Goal: Task Accomplishment & Management: Complete application form

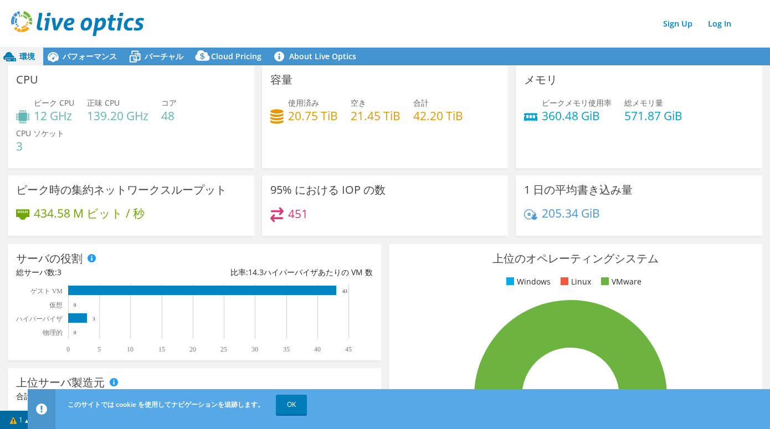
click at [763, 419] on div "このサイトでは cookie を使用してナビゲーションを追跡します。 OK" at bounding box center [419, 404] width 709 height 31
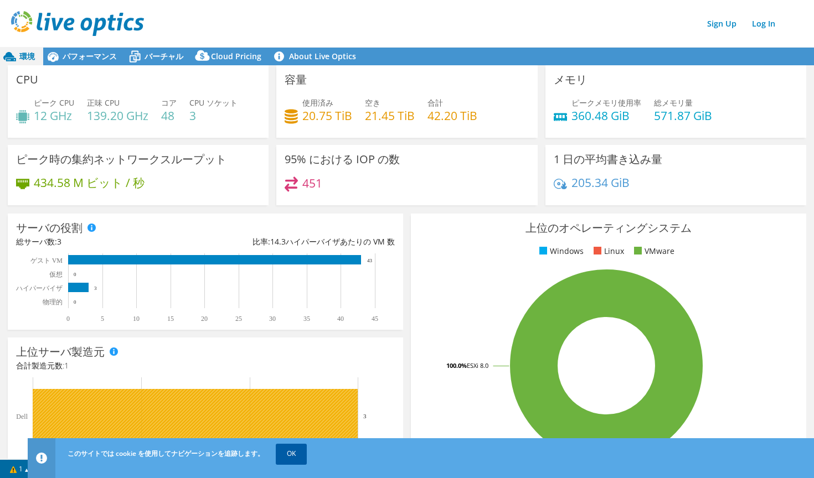
click at [288, 429] on link "OK" at bounding box center [291, 454] width 31 height 20
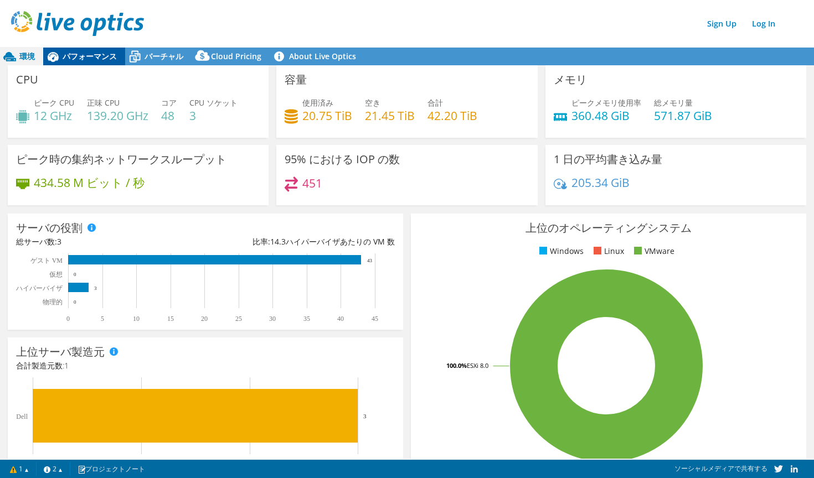
click at [90, 63] on div "パフォーマンス" at bounding box center [84, 57] width 82 height 18
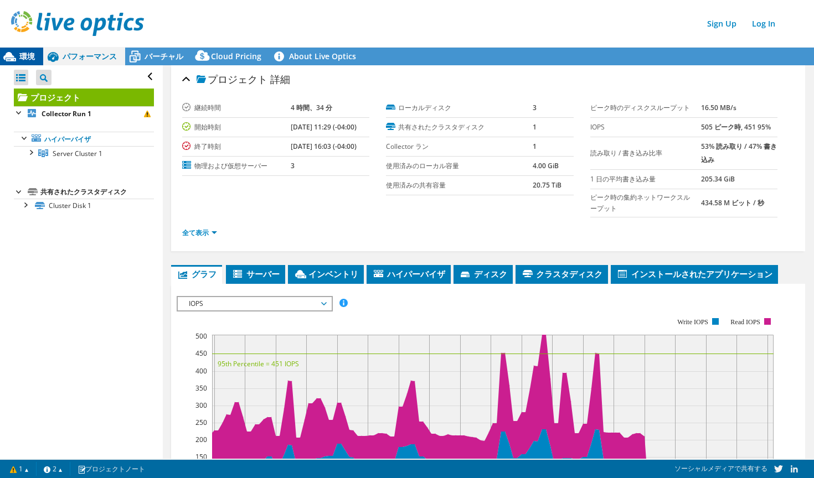
click at [30, 54] on span "環境" at bounding box center [27, 56] width 16 height 11
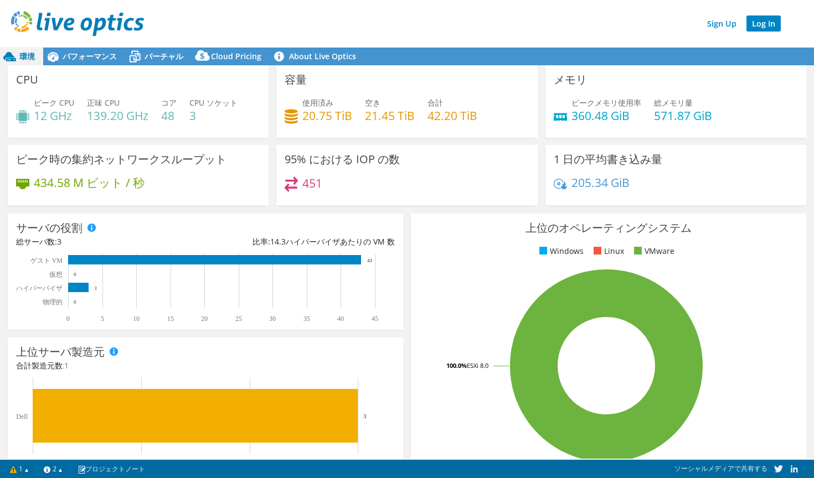
click at [761, 22] on link "Log In" at bounding box center [763, 24] width 34 height 16
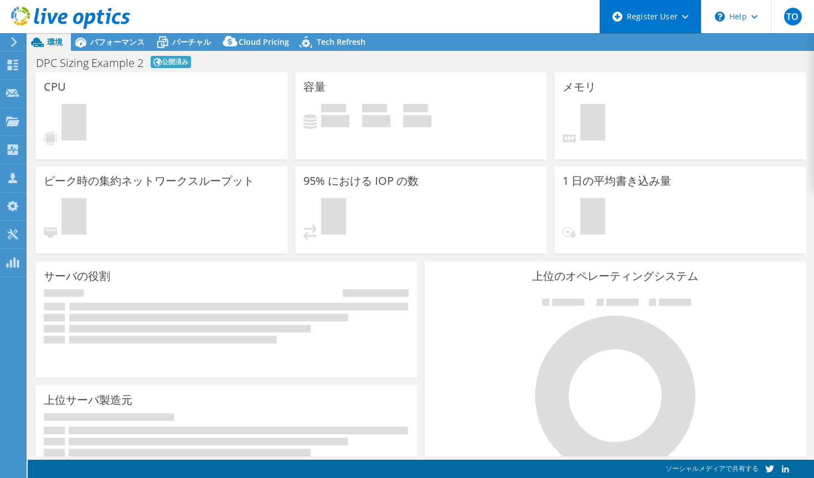
select select "USD"
select select "Tokyo"
select select "JPY"
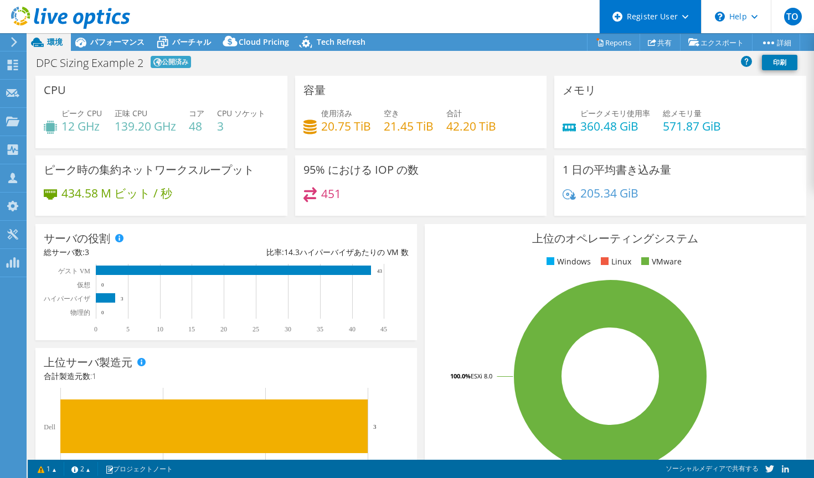
click at [685, 21] on div "Register User" at bounding box center [650, 16] width 102 height 33
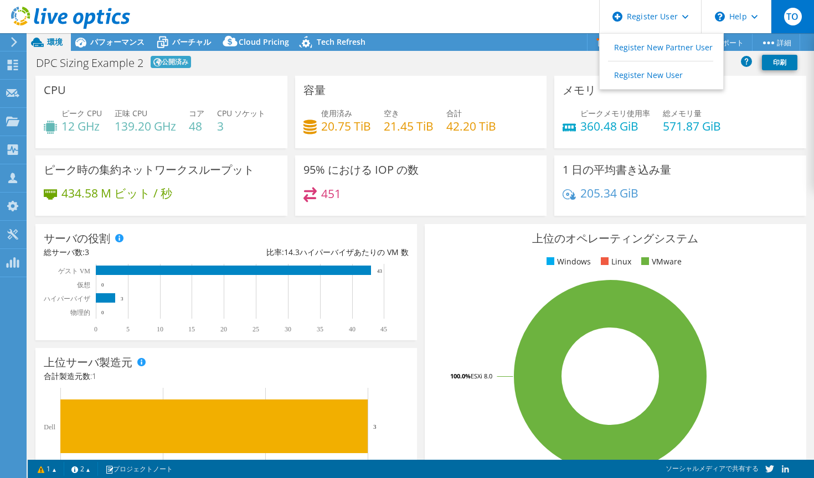
click at [789, 13] on span "TO" at bounding box center [793, 17] width 18 height 18
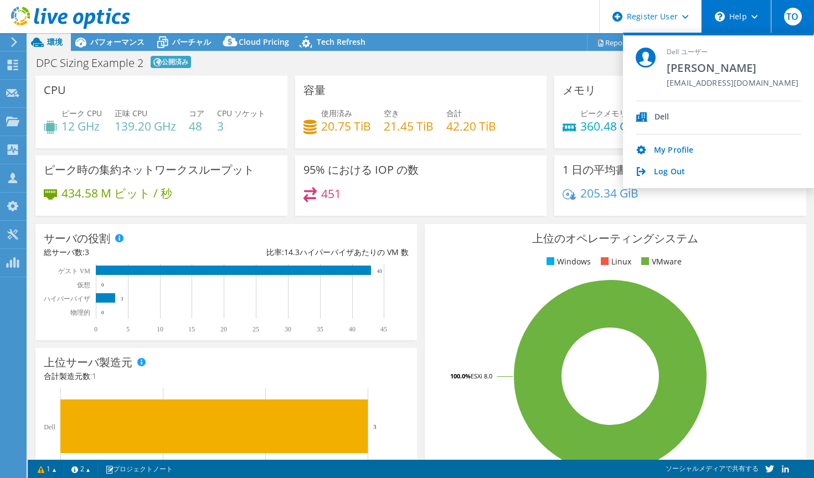
click at [751, 13] on div "\n Help" at bounding box center [736, 16] width 70 height 33
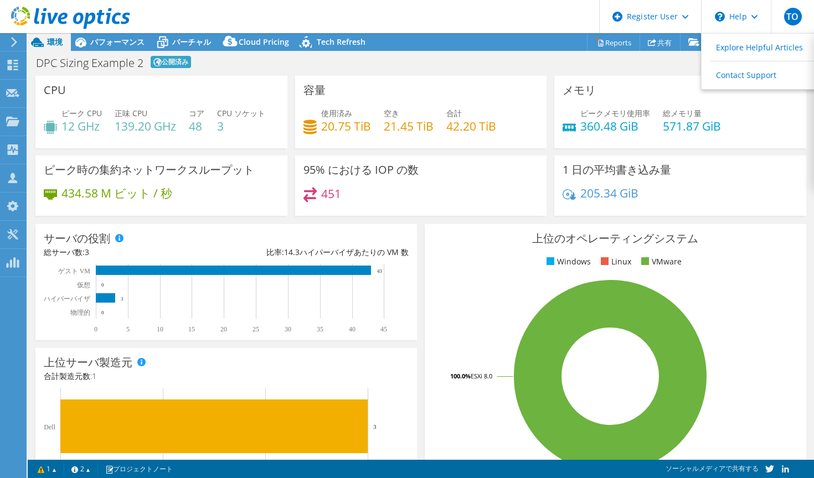
click at [558, 23] on header "TO Dell ユーザー Takafumi Omagari Takafumi.Omagari@Dell.com Dell My Profile Log Out…" at bounding box center [407, 16] width 814 height 33
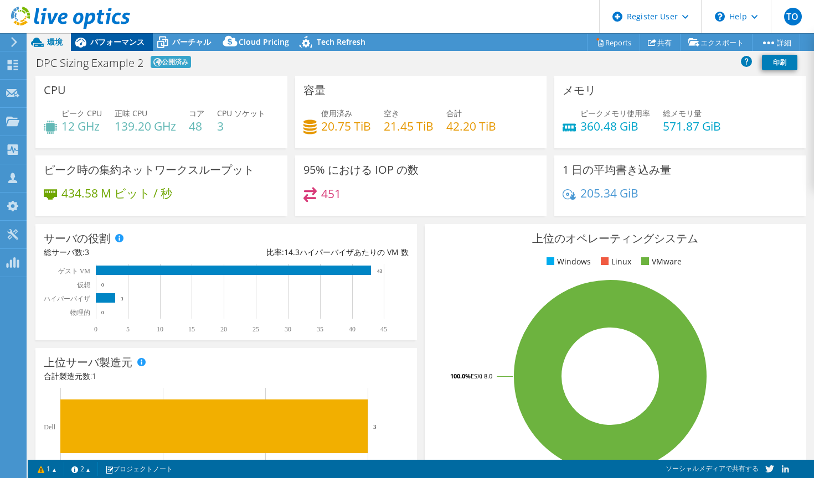
click at [117, 42] on span "パフォーマンス" at bounding box center [117, 42] width 54 height 11
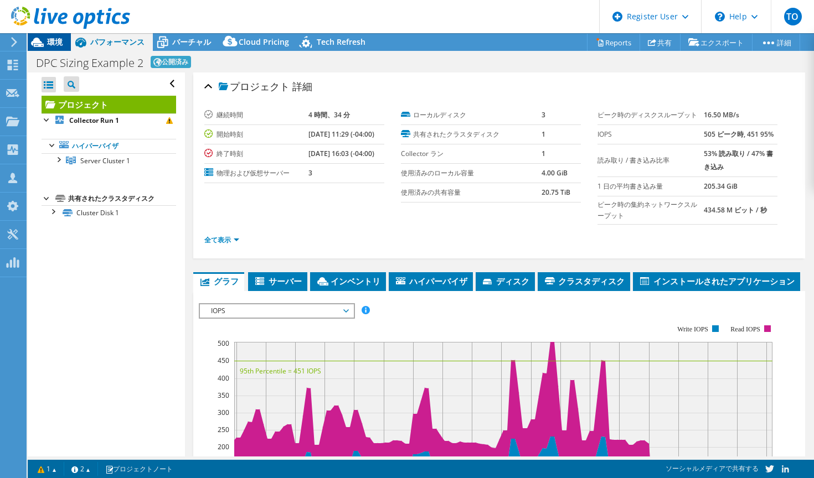
click at [59, 41] on span "環境" at bounding box center [55, 42] width 16 height 11
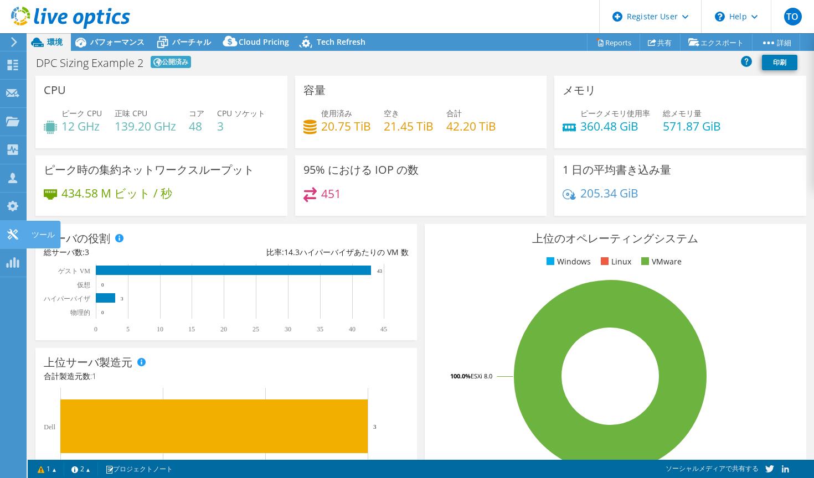
click at [13, 237] on icon at bounding box center [12, 234] width 13 height 11
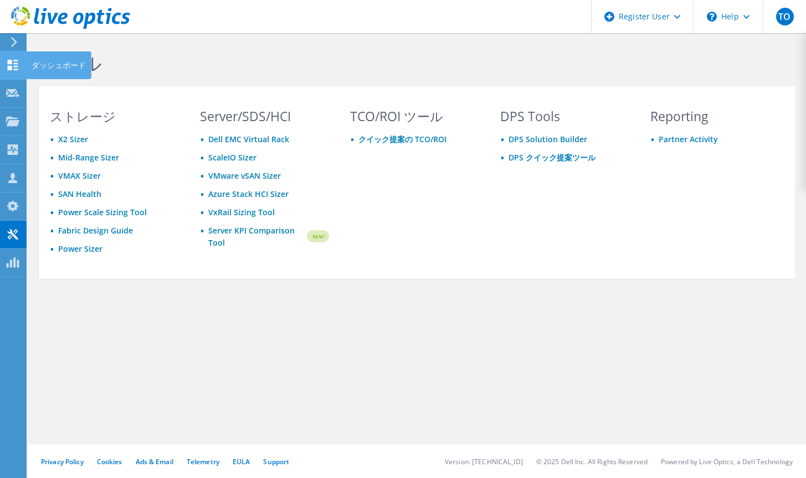
click at [8, 65] on icon at bounding box center [12, 65] width 13 height 11
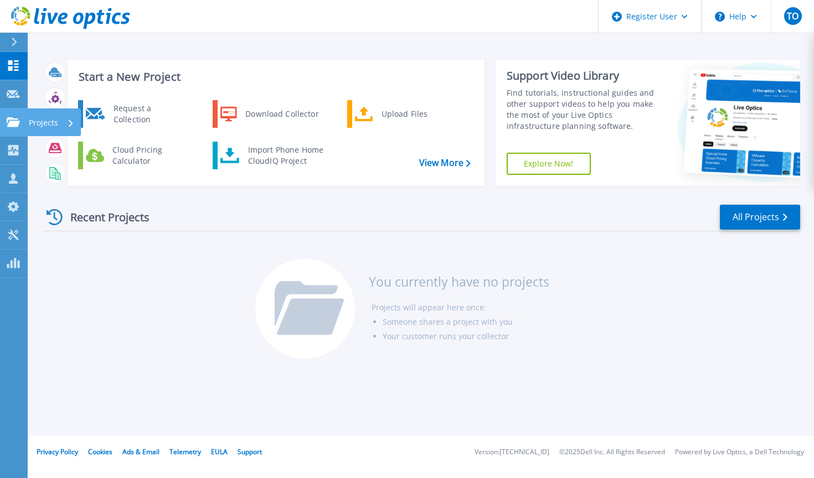
click at [11, 120] on icon at bounding box center [13, 121] width 13 height 9
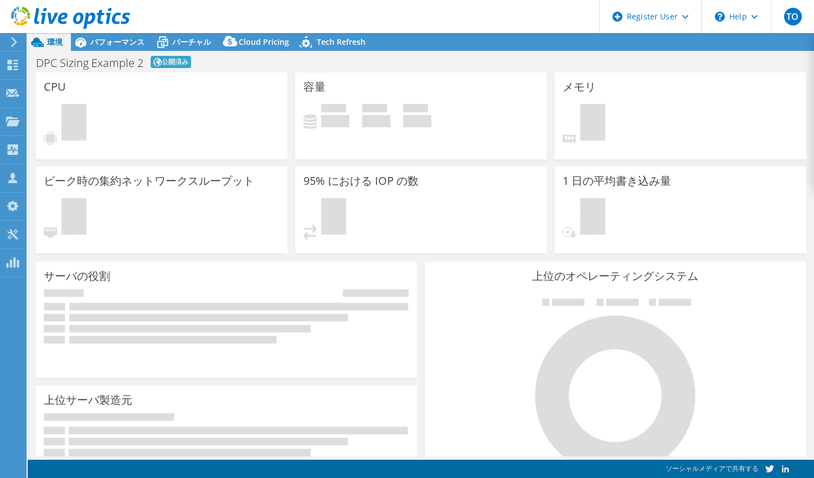
select select "Tokyo"
select select "JPY"
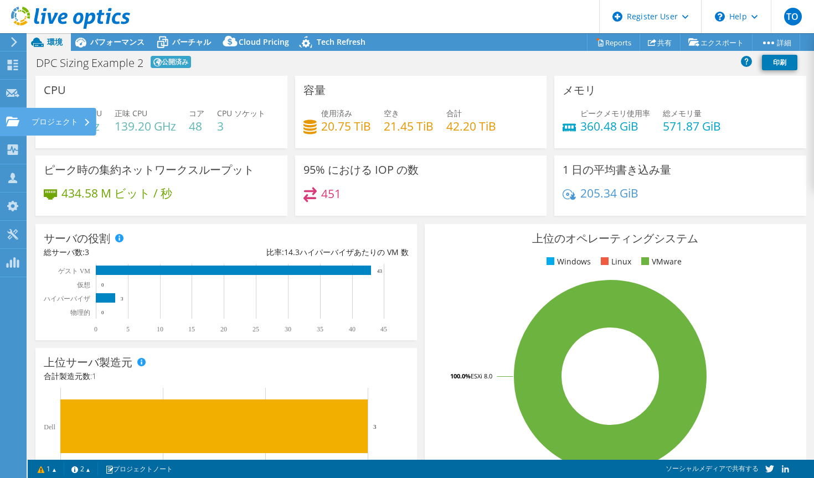
click at [55, 122] on div "プロジェクト" at bounding box center [61, 122] width 70 height 28
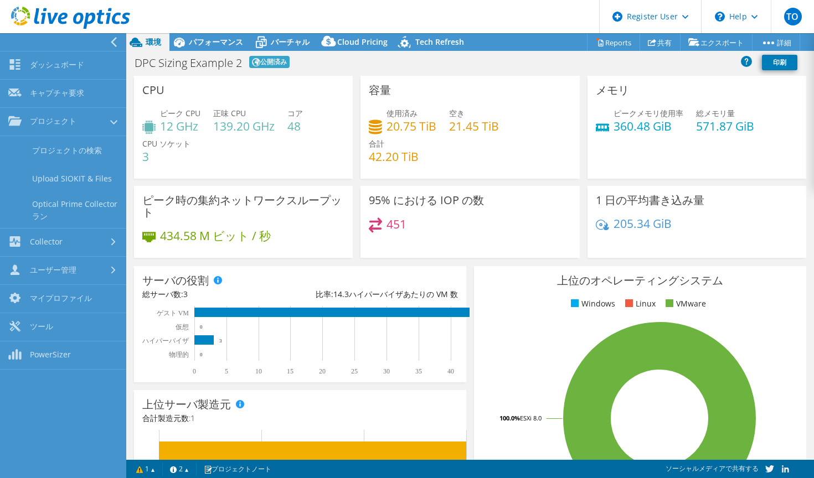
click at [111, 39] on icon at bounding box center [114, 42] width 8 height 10
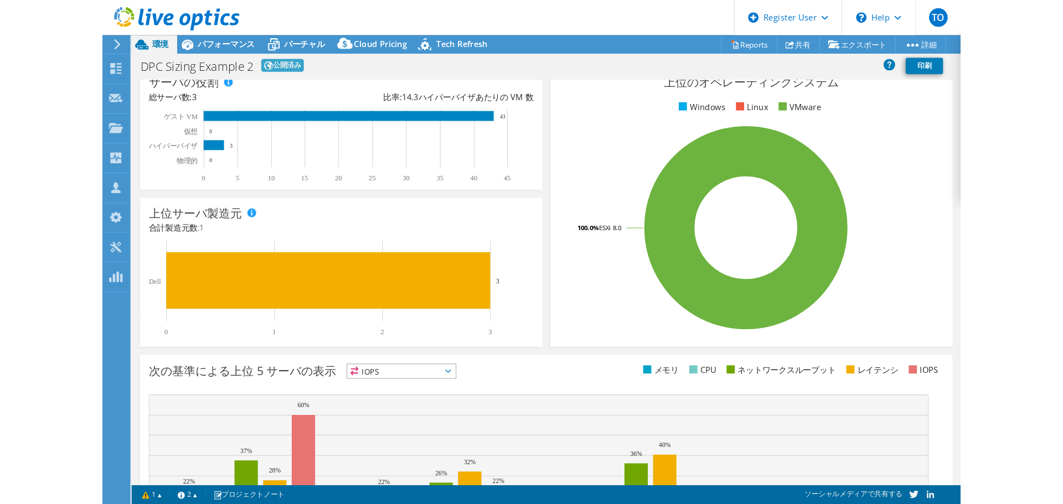
scroll to position [166, 0]
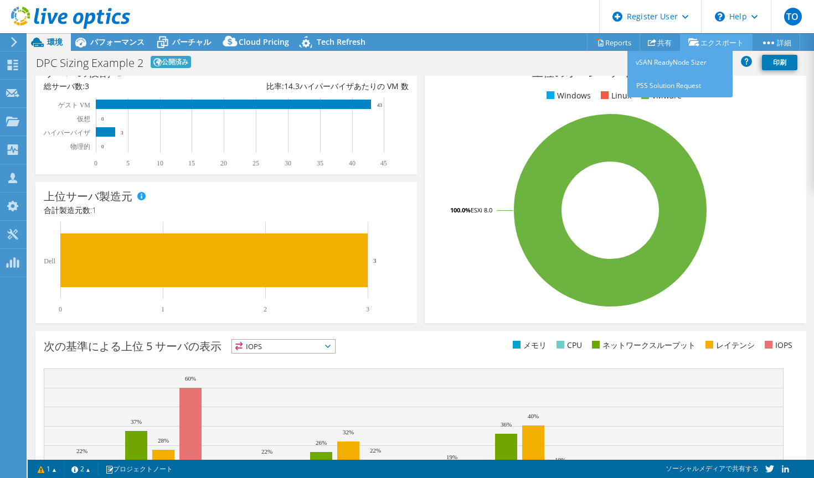
click at [700, 40] on link "エクスポート" at bounding box center [716, 42] width 73 height 17
click at [678, 85] on link "PSS Solution Request" at bounding box center [679, 85] width 105 height 23
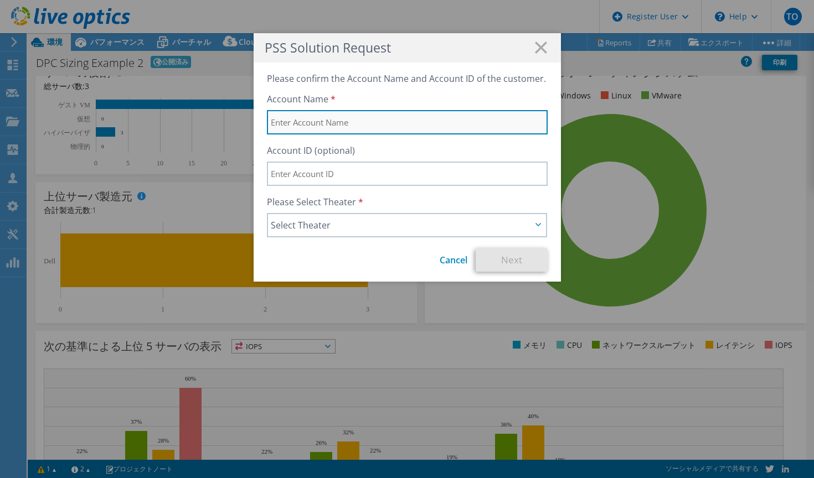
click at [398, 123] on input "text" at bounding box center [407, 122] width 281 height 24
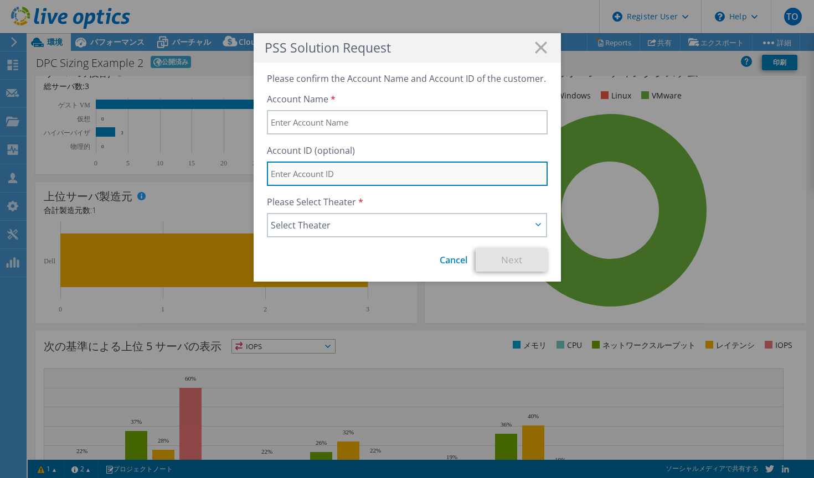
click at [368, 171] on input "text" at bounding box center [407, 174] width 281 height 24
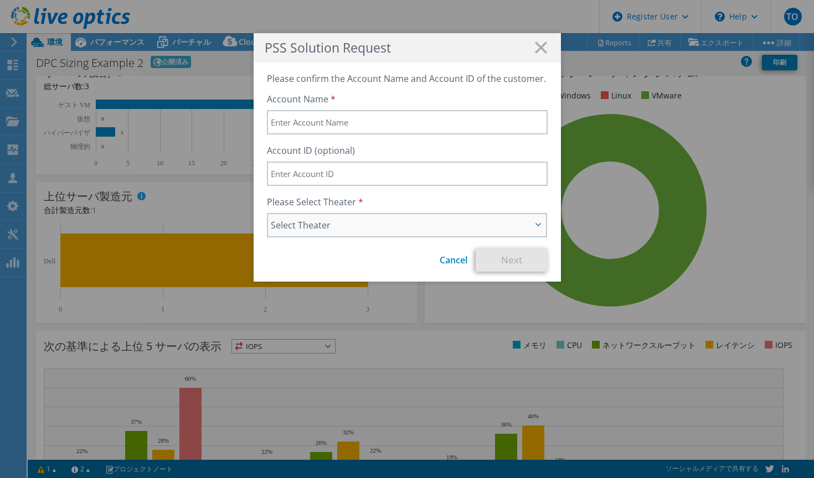
click at [437, 231] on span "Select Theater" at bounding box center [401, 225] width 261 height 13
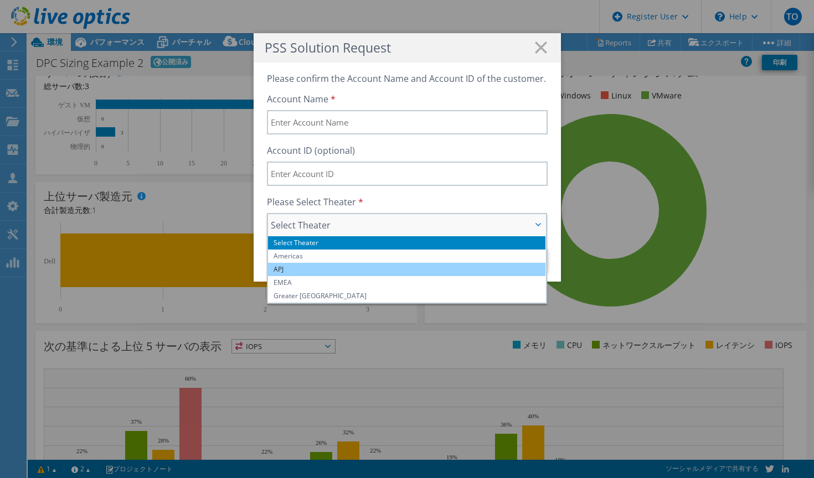
click at [413, 269] on li "APJ" at bounding box center [407, 269] width 278 height 13
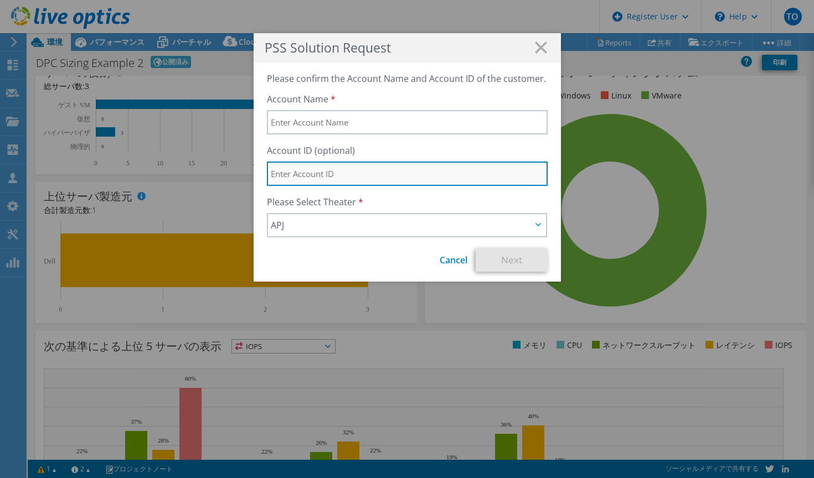
click at [394, 180] on input "text" at bounding box center [407, 174] width 281 height 24
type input "test"
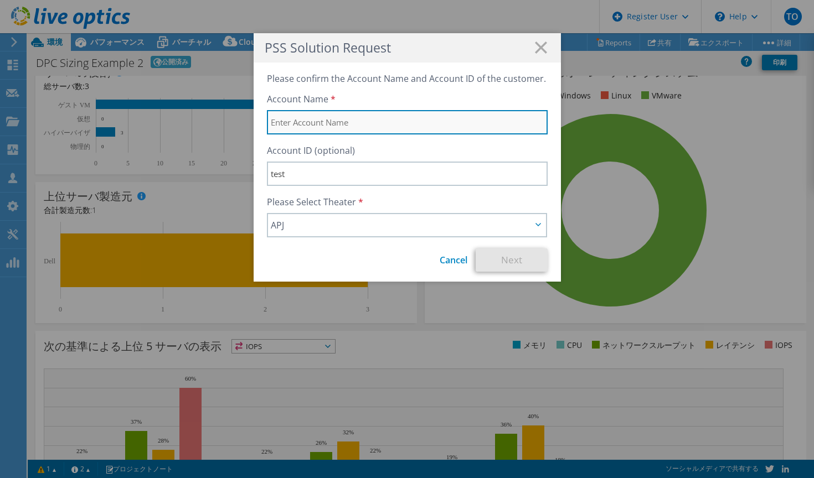
click at [384, 124] on input "text" at bounding box center [407, 122] width 281 height 24
type input "test"
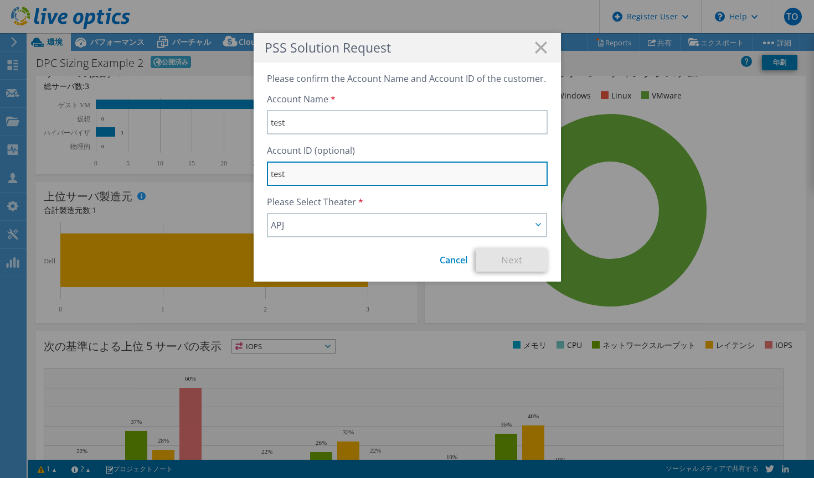
click at [453, 175] on input "test" at bounding box center [407, 174] width 281 height 24
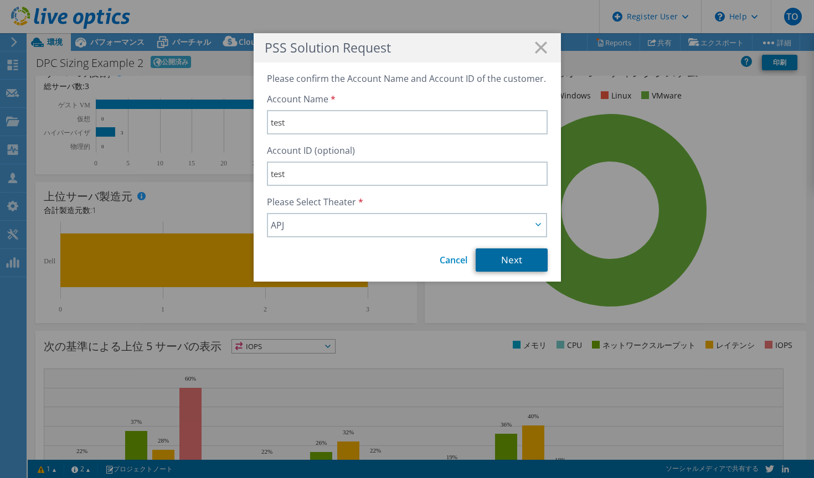
click at [519, 266] on link "Next" at bounding box center [512, 260] width 72 height 23
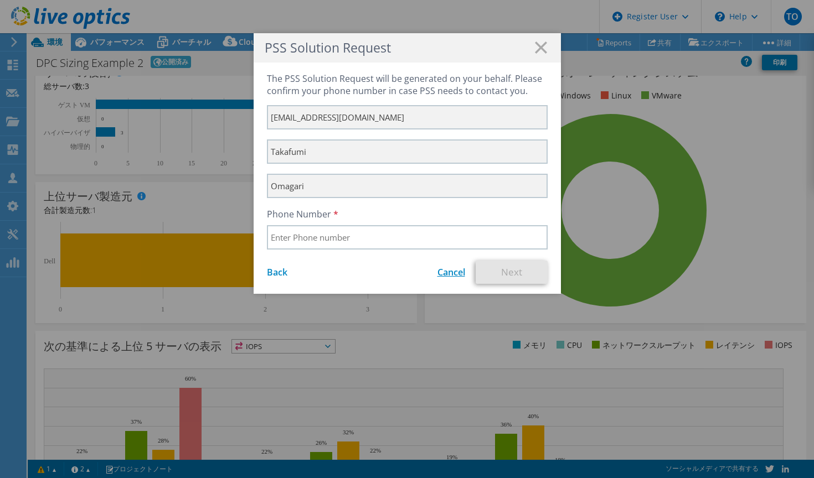
click at [441, 274] on link "Cancel" at bounding box center [451, 272] width 28 height 12
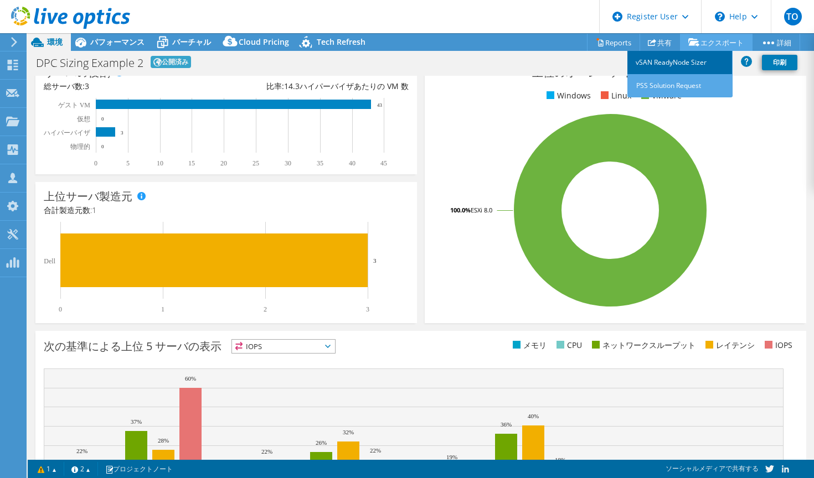
click at [692, 66] on link "vSAN ReadyNode Sizer" at bounding box center [679, 62] width 105 height 23
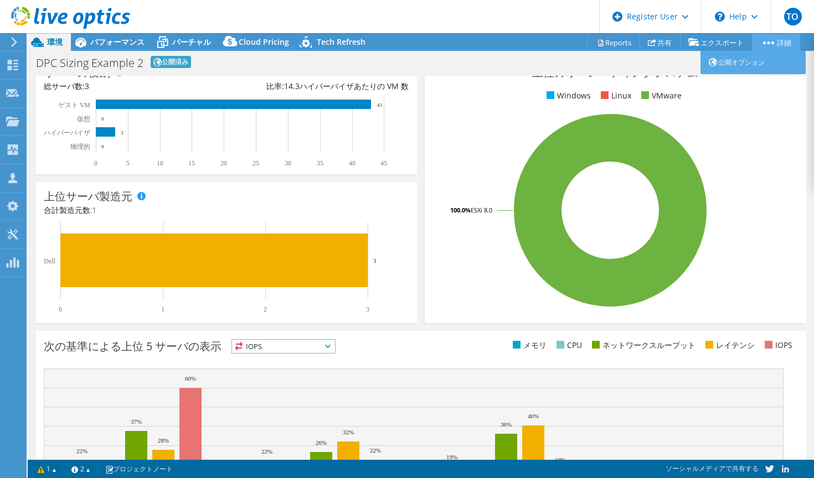
click at [772, 44] on link "詳細" at bounding box center [776, 42] width 48 height 17
click at [615, 41] on link "Reports" at bounding box center [613, 42] width 53 height 17
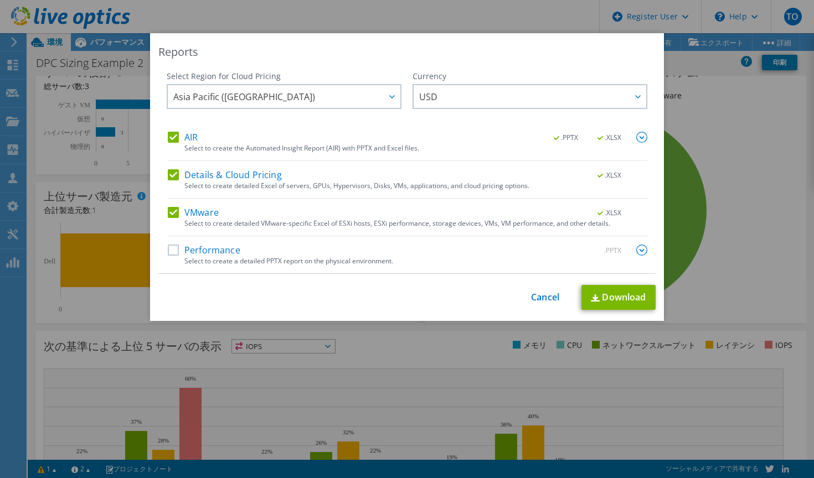
click at [172, 250] on label "Performance" at bounding box center [204, 250] width 73 height 11
click at [0, 0] on input "Performance" at bounding box center [0, 0] width 0 height 0
click at [494, 99] on span "USD" at bounding box center [532, 96] width 227 height 23
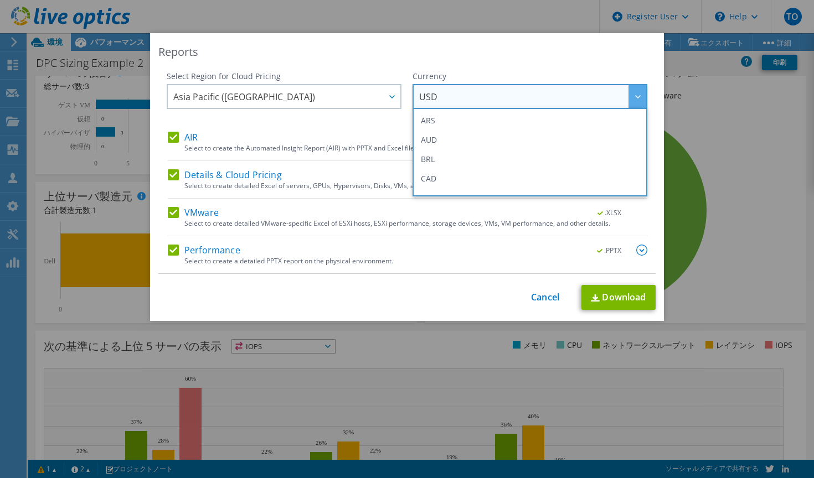
click at [505, 58] on div "Reports" at bounding box center [406, 52] width 497 height 16
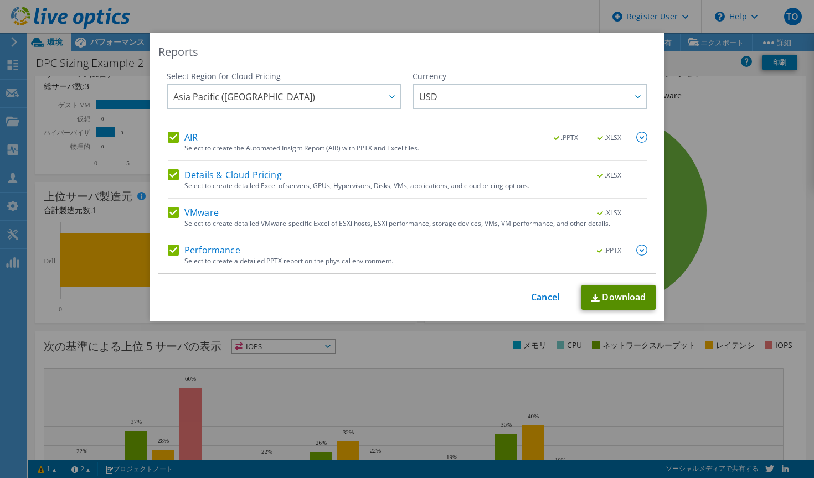
click at [618, 296] on link "Download" at bounding box center [618, 297] width 74 height 25
click at [531, 298] on link "Cancel" at bounding box center [545, 297] width 28 height 11
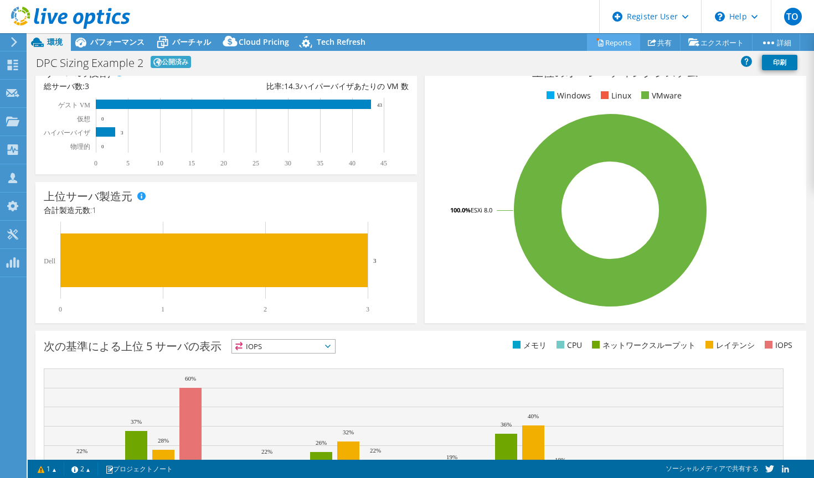
click at [614, 43] on link "Reports" at bounding box center [613, 42] width 53 height 17
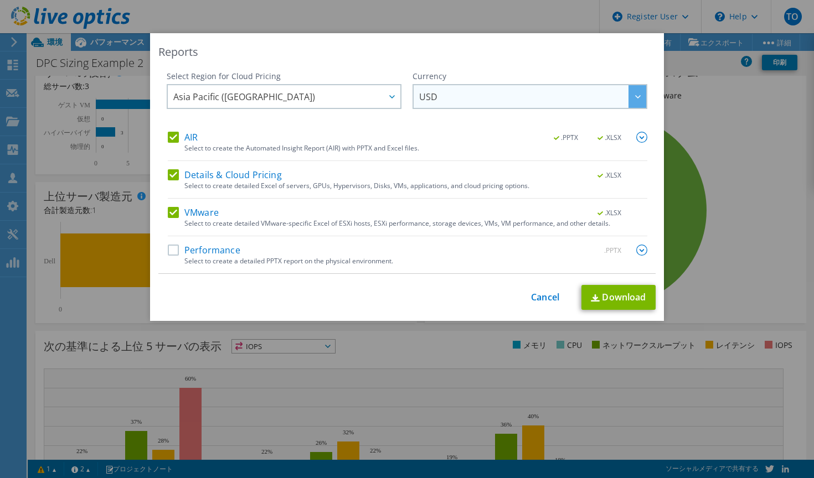
drag, startPoint x: 590, startPoint y: 44, endPoint x: 569, endPoint y: 85, distance: 46.3
click at [569, 85] on div "Reports Select Region for Cloud Pricing Asia Pacific (Hong Kong) Asia Pacific (…" at bounding box center [407, 177] width 514 height 288
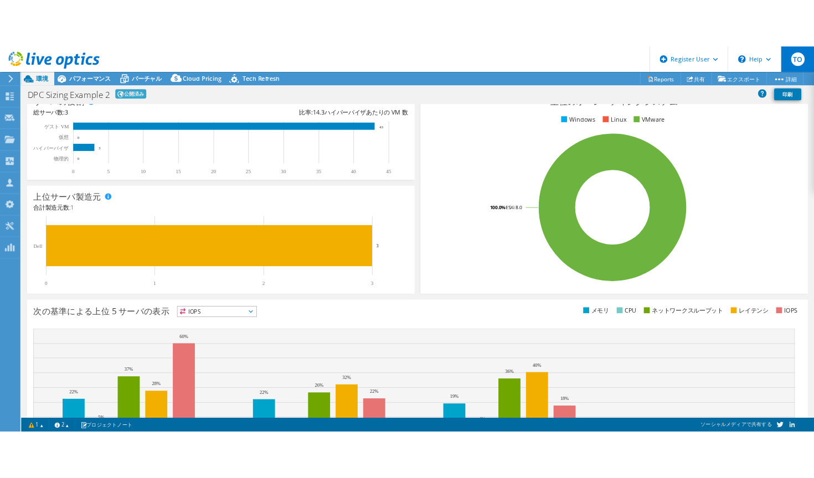
scroll to position [136, 0]
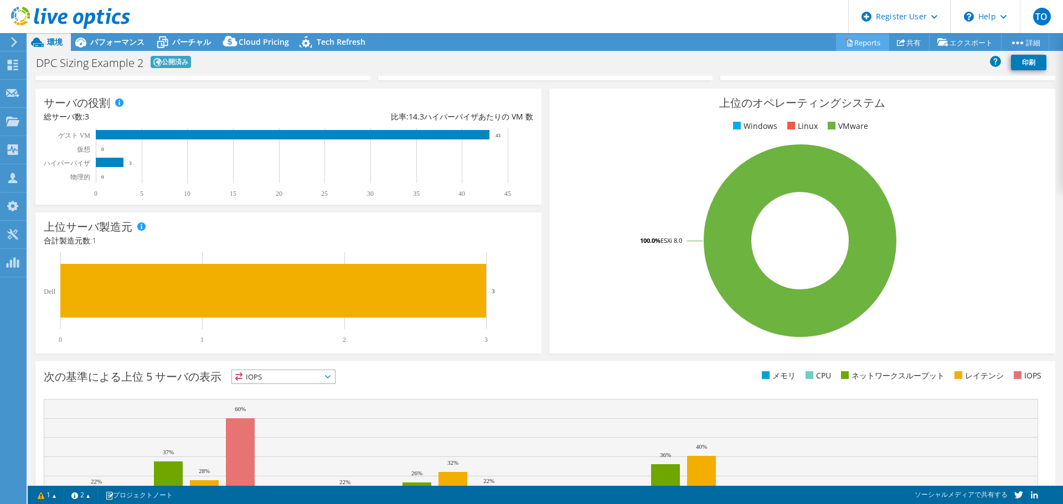
click at [813, 44] on link "Reports" at bounding box center [862, 42] width 53 height 17
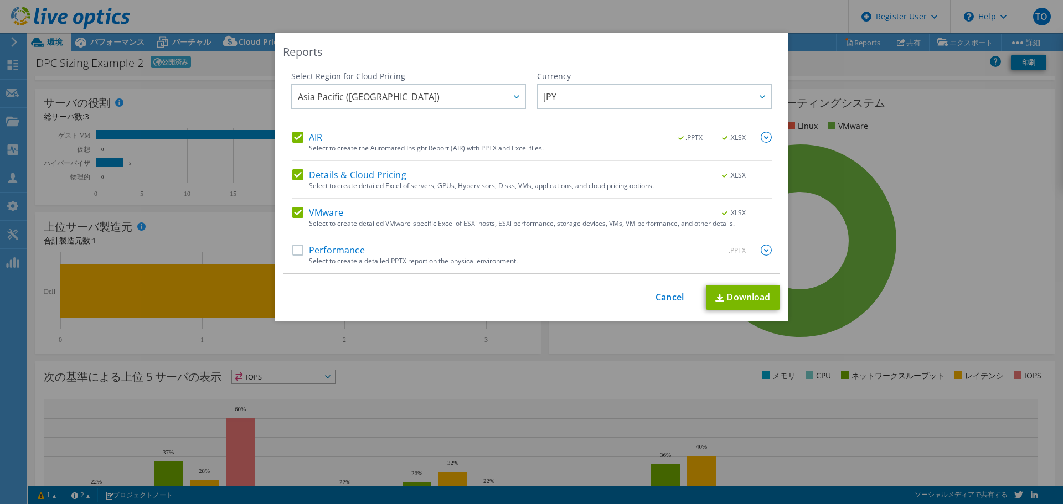
click at [296, 250] on label "Performance" at bounding box center [328, 250] width 73 height 11
click at [0, 0] on input "Performance" at bounding box center [0, 0] width 0 height 0
click at [583, 65] on div "Reports Select Region for Cloud Pricing Asia Pacific (Hong Kong) Asia Pacific (…" at bounding box center [532, 177] width 514 height 288
click at [656, 296] on link "Cancel" at bounding box center [670, 297] width 28 height 11
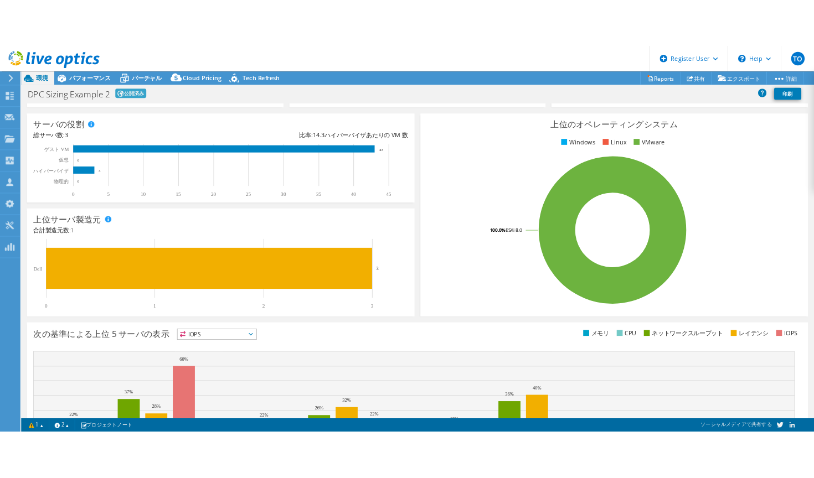
scroll to position [166, 0]
